Goal: Task Accomplishment & Management: Use online tool/utility

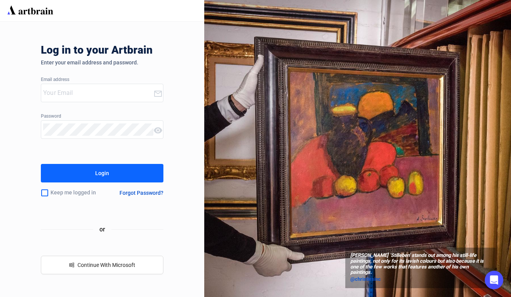
type input "[PERSON_NAME][EMAIL_ADDRESS][DOMAIN_NAME]"
click at [90, 173] on button "Login" at bounding box center [102, 173] width 123 height 18
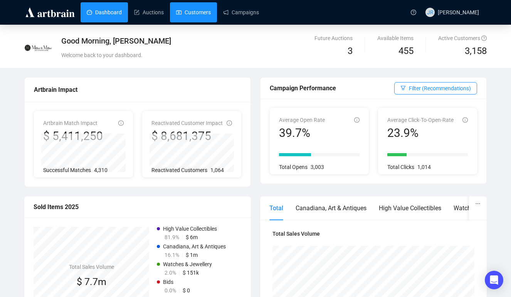
click at [192, 3] on link "Customers" at bounding box center [193, 12] width 35 height 20
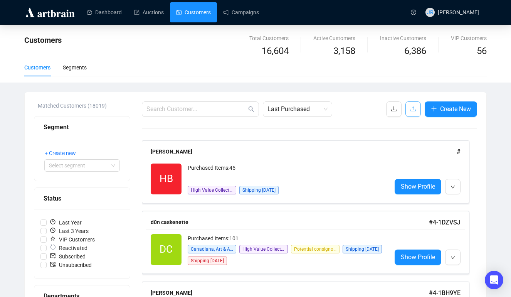
click at [412, 110] on icon "upload" at bounding box center [413, 109] width 6 height 6
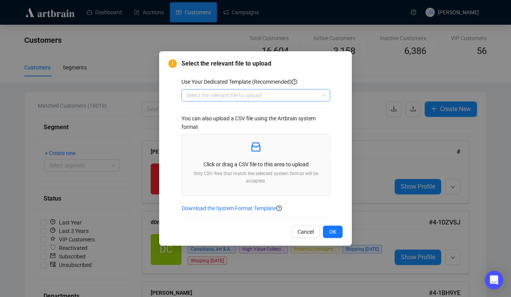
click at [277, 97] on input "search" at bounding box center [252, 95] width 133 height 12
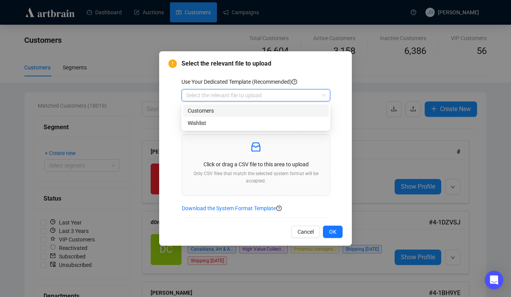
click at [272, 108] on div "Customers" at bounding box center [256, 110] width 136 height 8
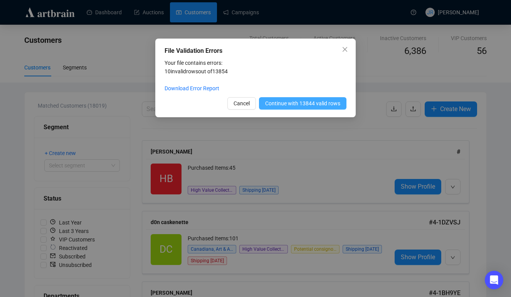
click at [293, 101] on span "Continue with 13844 valid rows" at bounding box center [302, 103] width 75 height 8
